Goal: Task Accomplishment & Management: Manage account settings

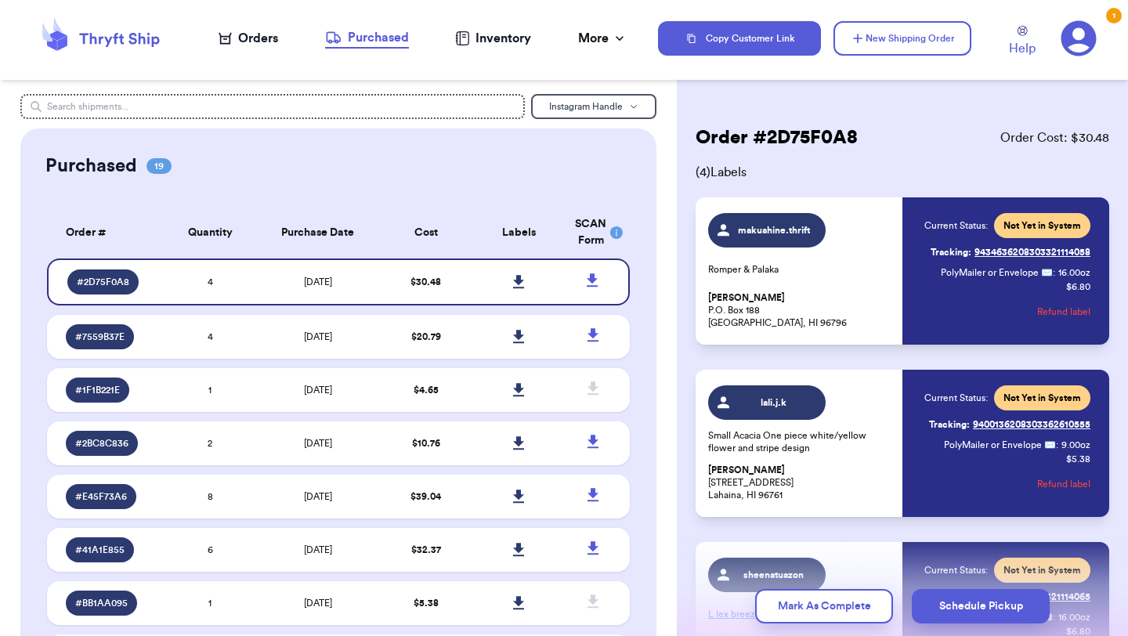
scroll to position [319, 0]
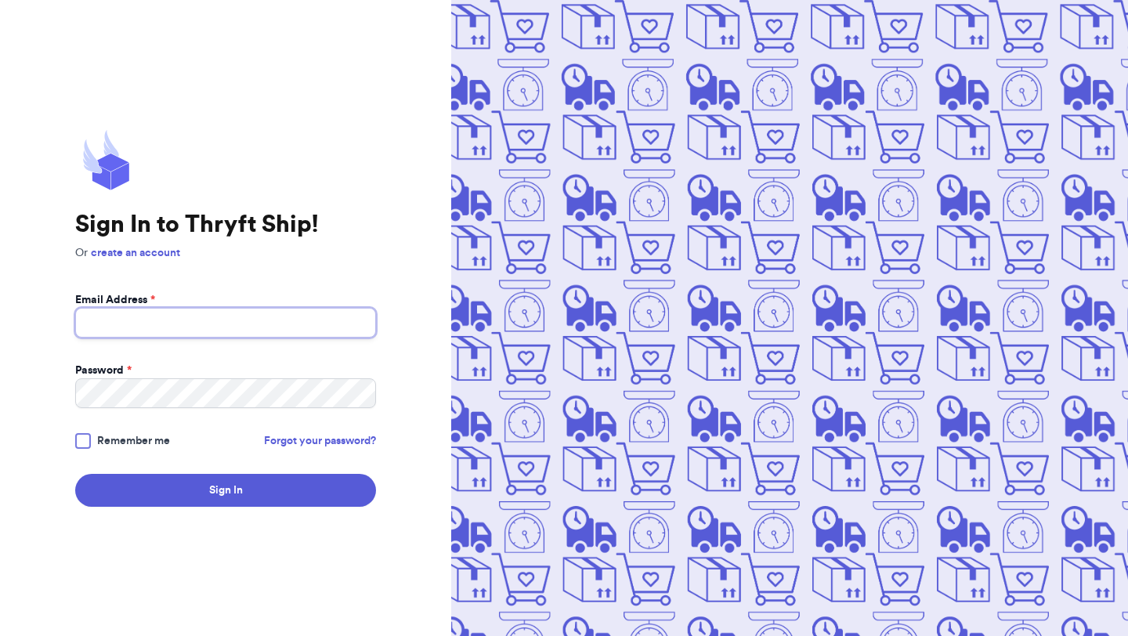
click at [196, 316] on input "Email Address *" at bounding box center [225, 323] width 301 height 30
click at [85, 440] on div at bounding box center [83, 441] width 16 height 16
click at [0, 0] on input "Remember me" at bounding box center [0, 0] width 0 height 0
click at [170, 322] on input "Email Address *" at bounding box center [225, 323] width 301 height 30
type input "[EMAIL_ADDRESS][DOMAIN_NAME]"
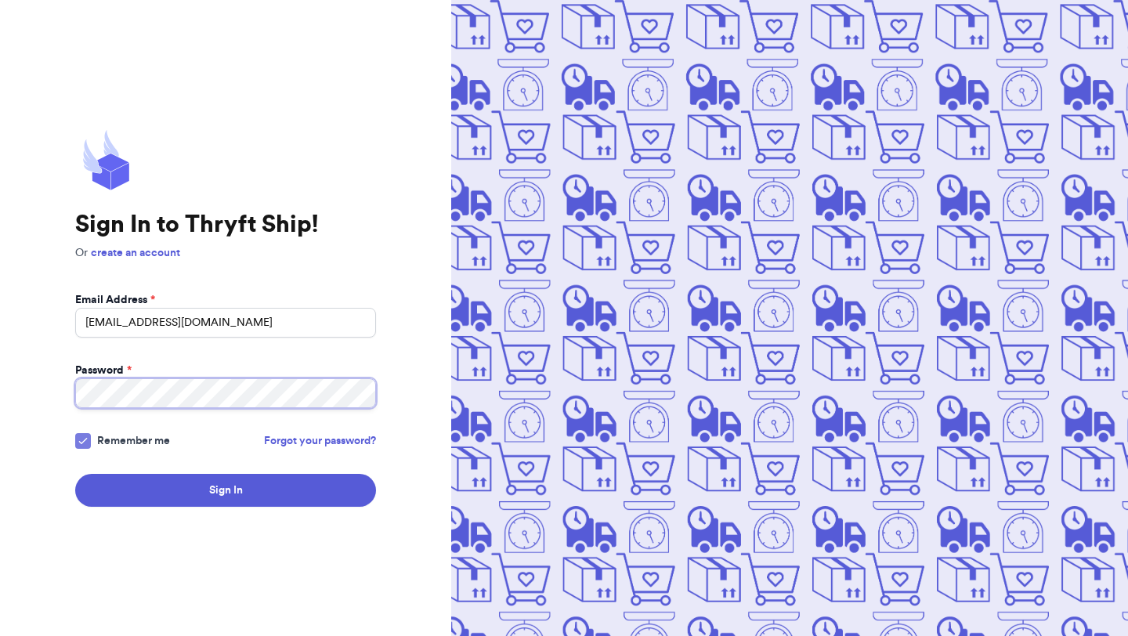
click at [75, 474] on button "Sign In" at bounding box center [225, 490] width 301 height 33
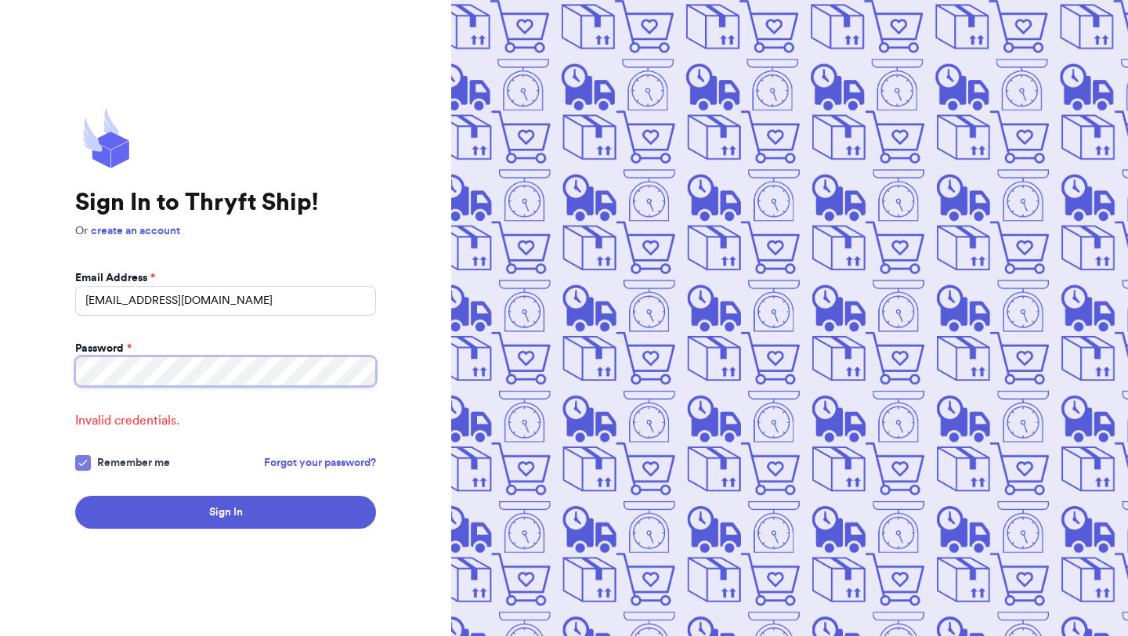
click at [75, 496] on button "Sign In" at bounding box center [225, 512] width 301 height 33
